Goal: Contribute content

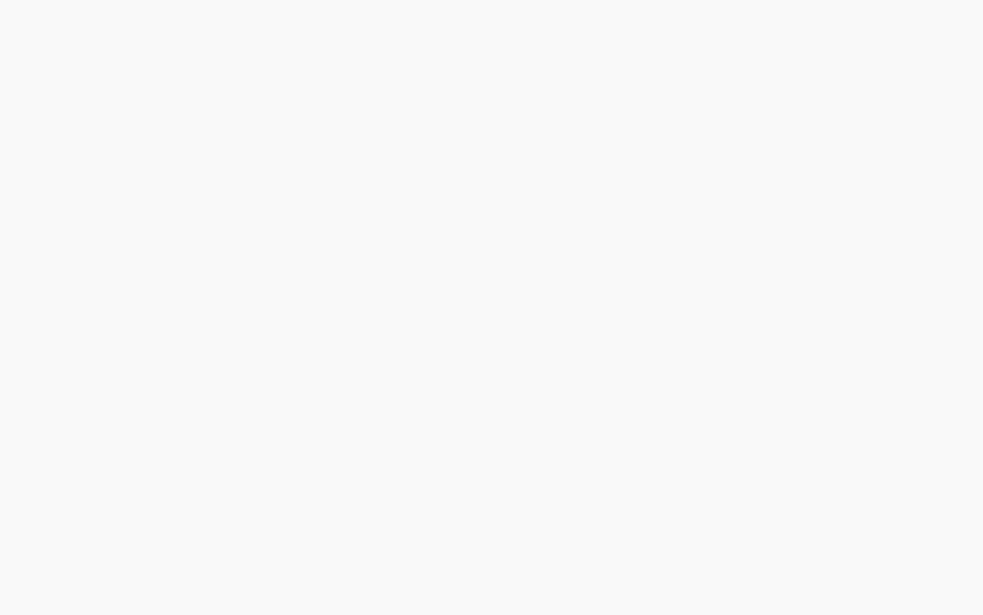
select select "***"
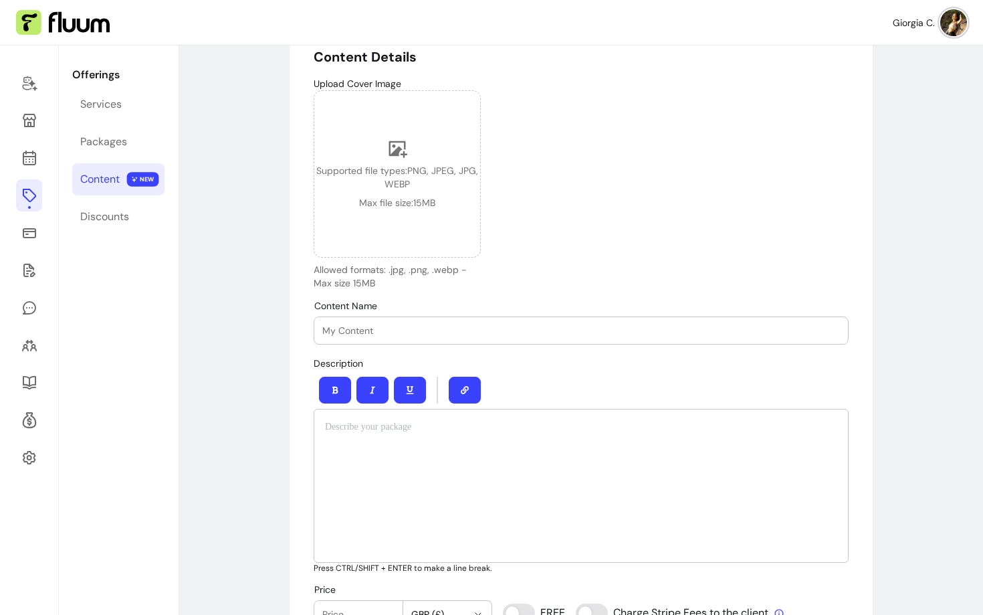
scroll to position [110, 0]
click at [468, 334] on input "Content Name" at bounding box center [581, 330] width 518 height 13
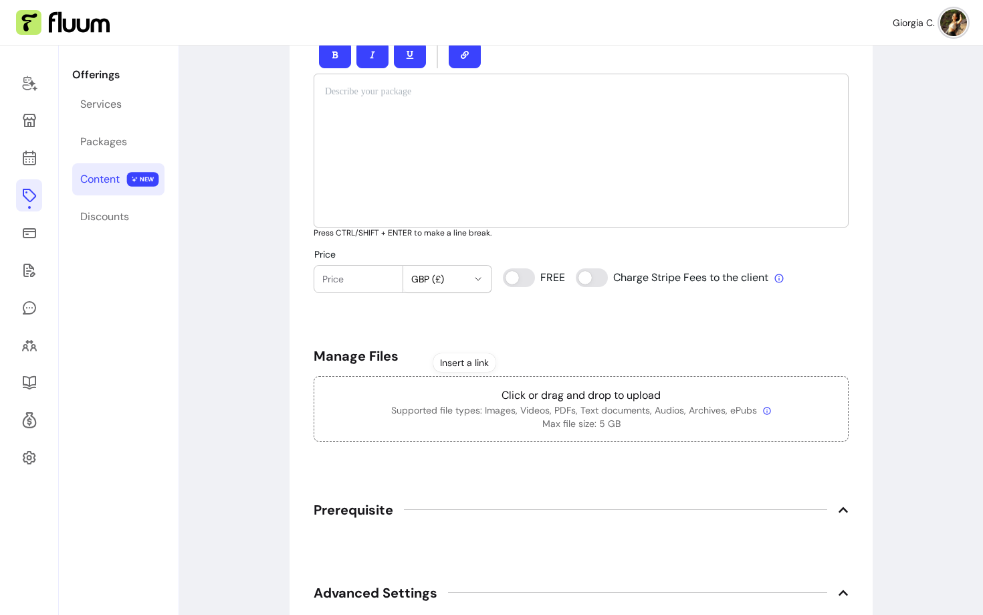
scroll to position [460, 0]
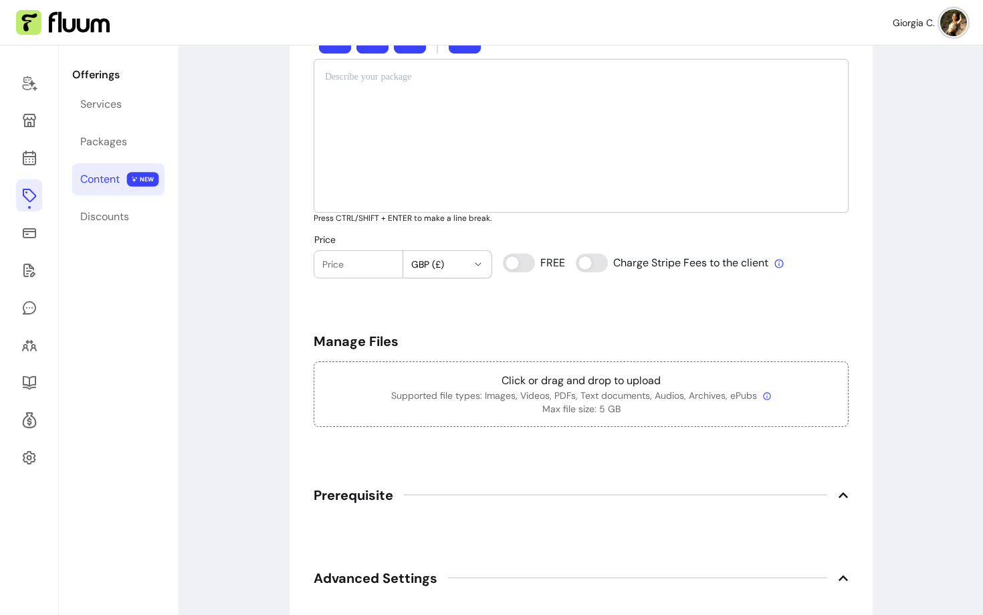
type input "Business Course with [PERSON_NAME]"
click at [375, 244] on div "Price GBP (£)" at bounding box center [403, 256] width 179 height 44
click at [369, 258] on input "Price" at bounding box center [358, 264] width 72 height 13
type input "499"
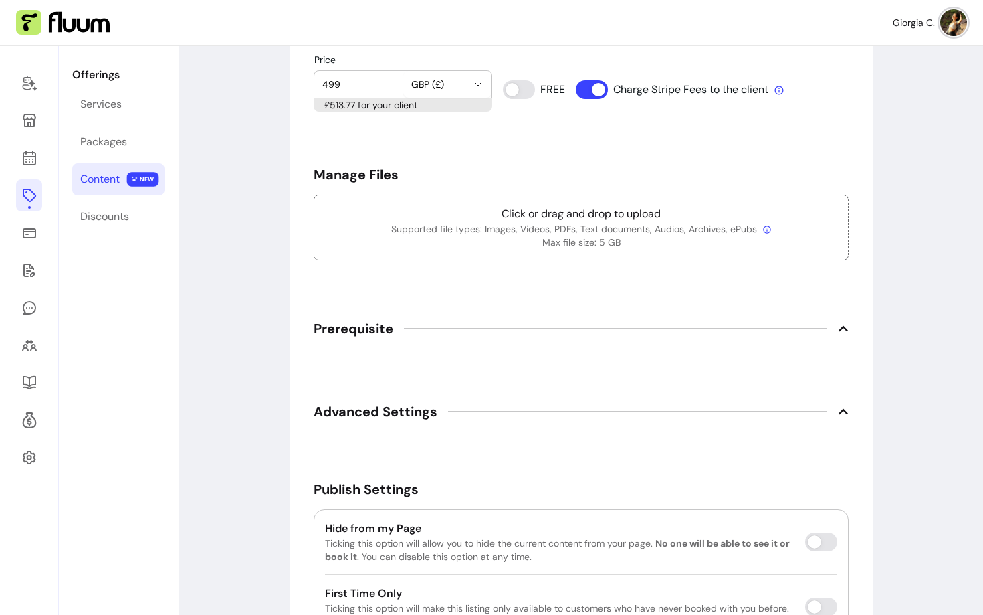
scroll to position [646, 0]
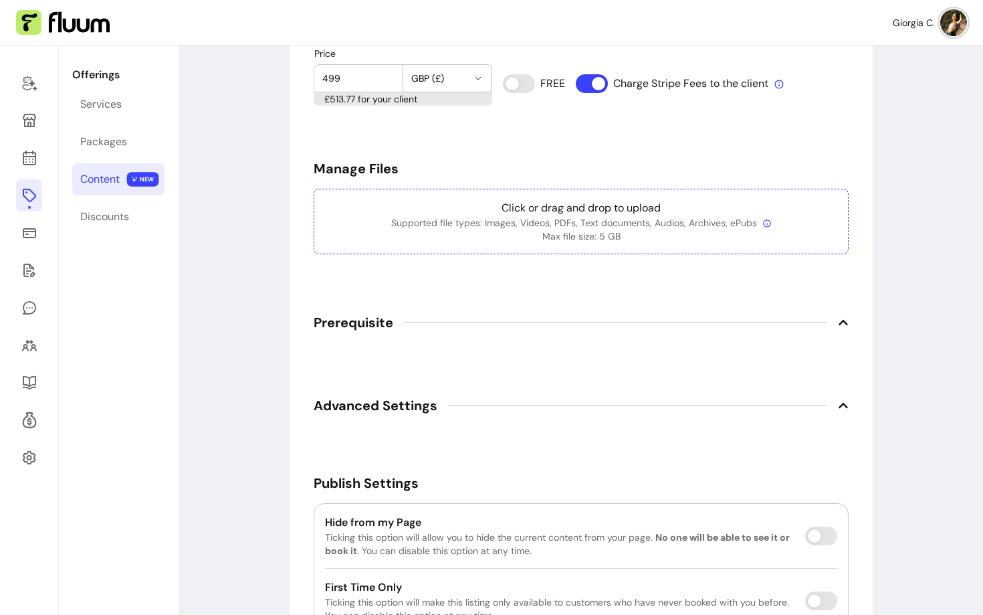
click at [571, 221] on p "Supported file types: Images, Videos, PDFs, Text documents, Audios, Archives, e…" at bounding box center [581, 222] width 512 height 13
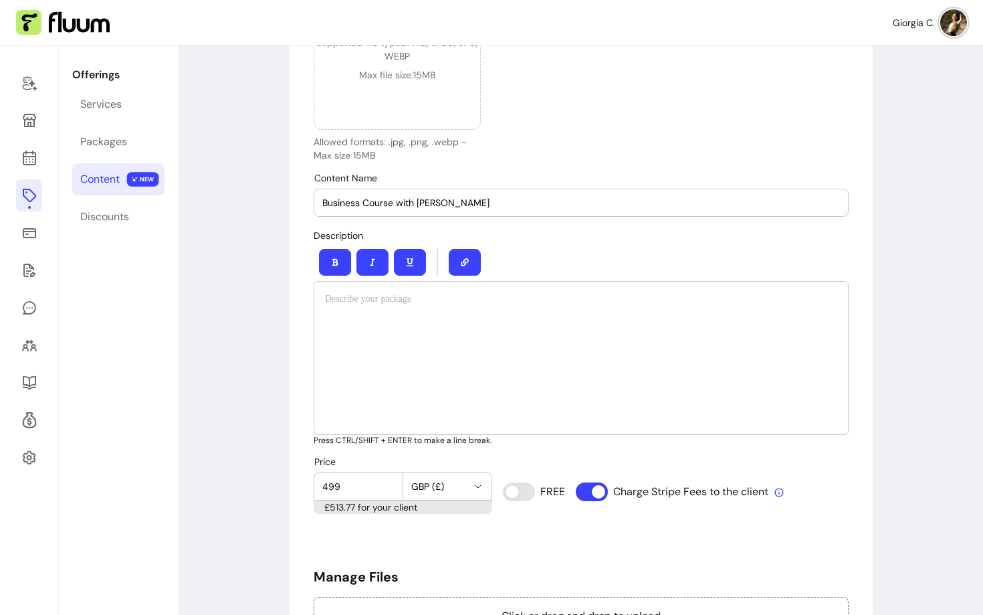
scroll to position [0, 0]
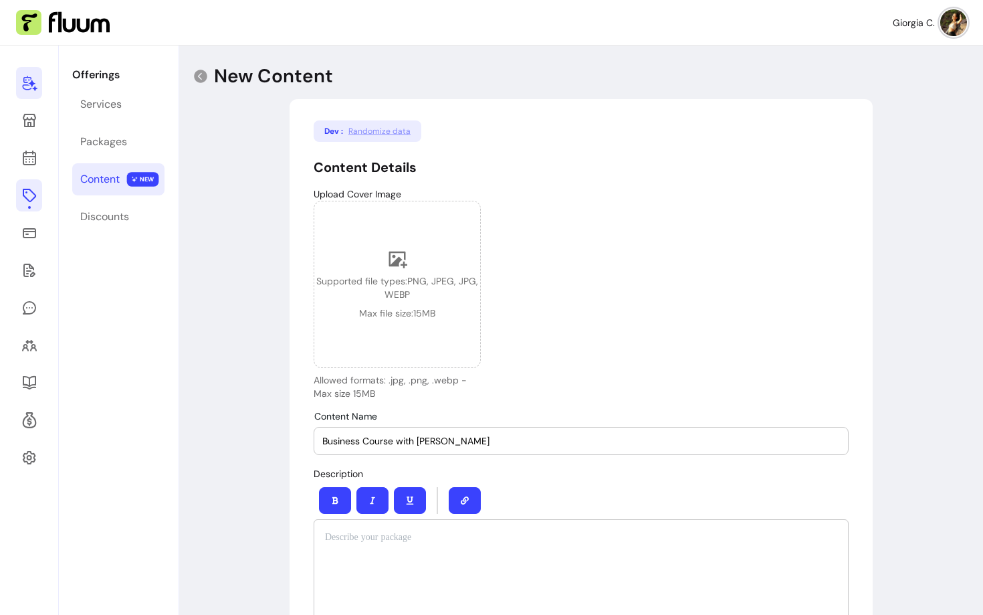
click at [19, 75] on link at bounding box center [29, 83] width 26 height 32
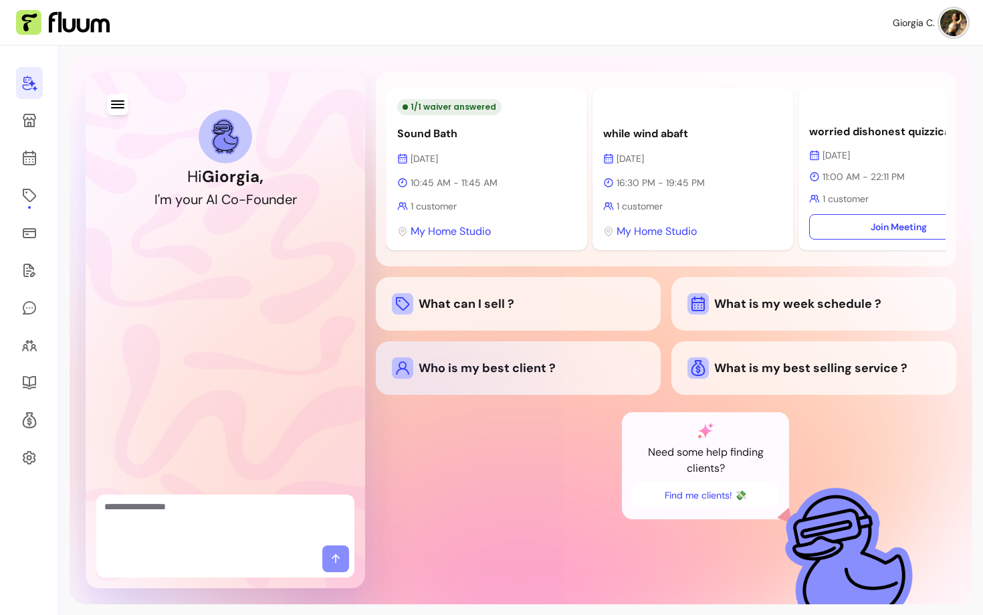
click at [452, 379] on div "Who is my best client ?" at bounding box center [518, 367] width 253 height 21
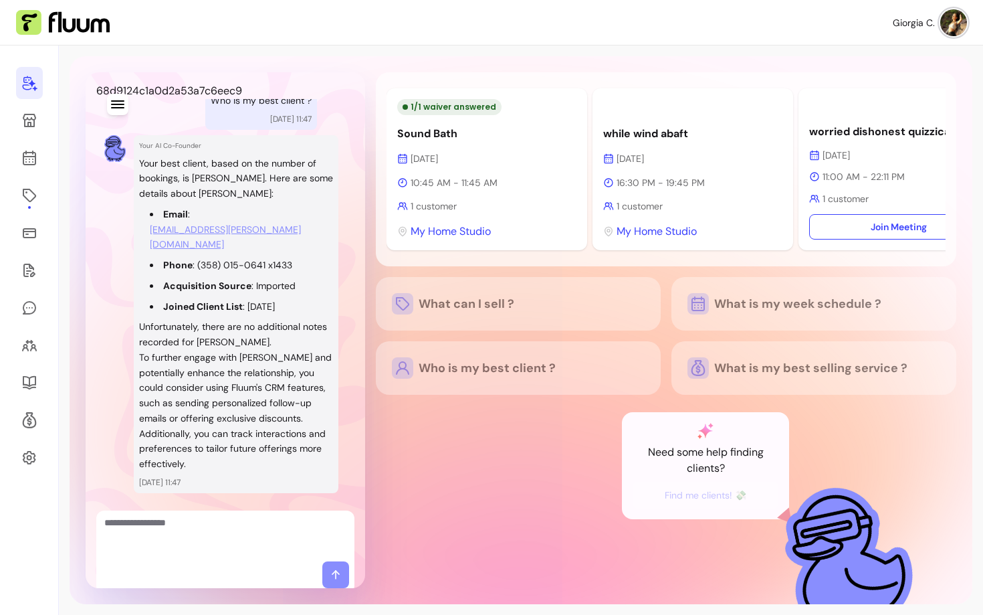
scroll to position [158, 0]
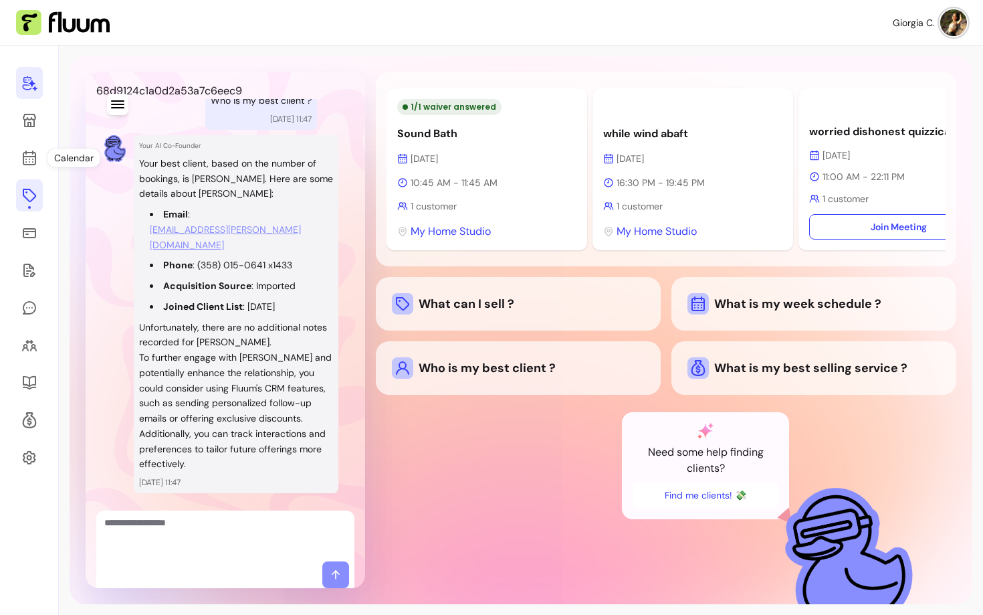
click at [33, 194] on icon at bounding box center [29, 195] width 13 height 13
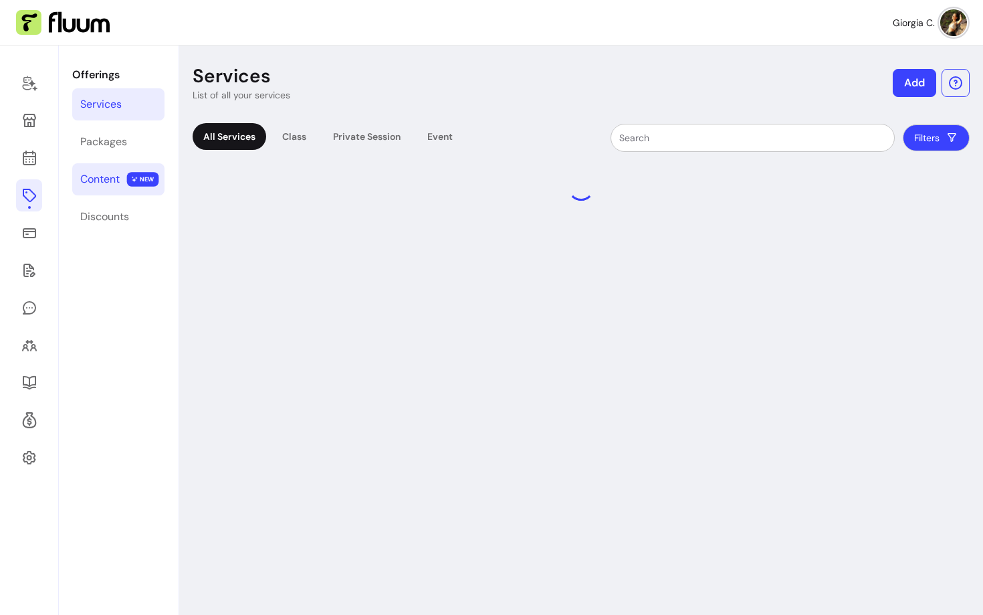
click at [107, 189] on link "Content NEW" at bounding box center [118, 179] width 92 height 32
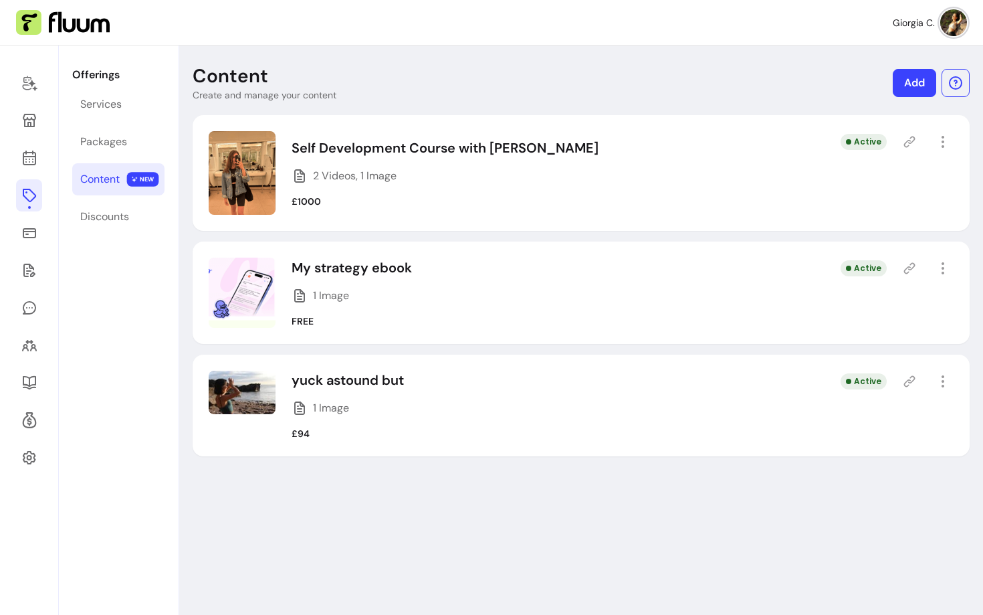
click at [912, 89] on link "Add" at bounding box center [914, 83] width 43 height 28
